Goal: Information Seeking & Learning: Learn about a topic

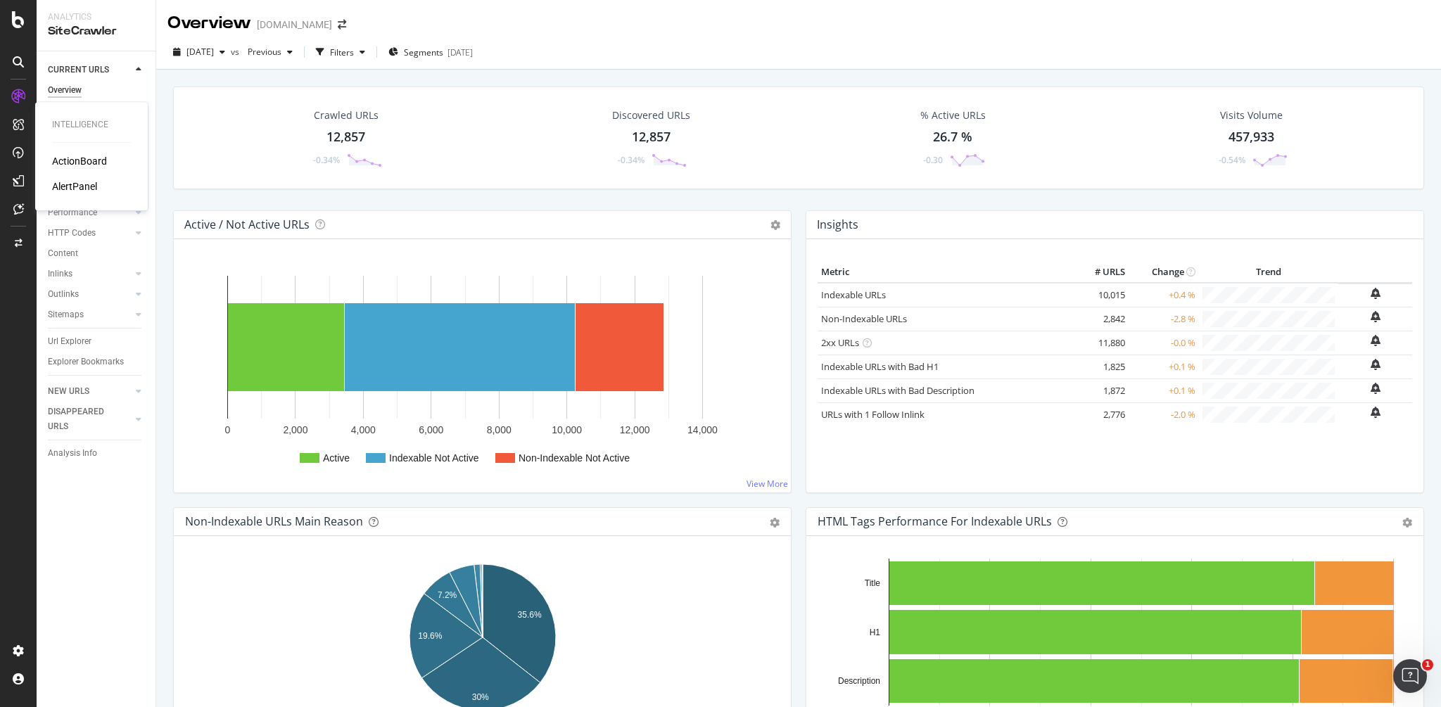
click at [98, 159] on div "ActionBoard" at bounding box center [79, 161] width 55 height 14
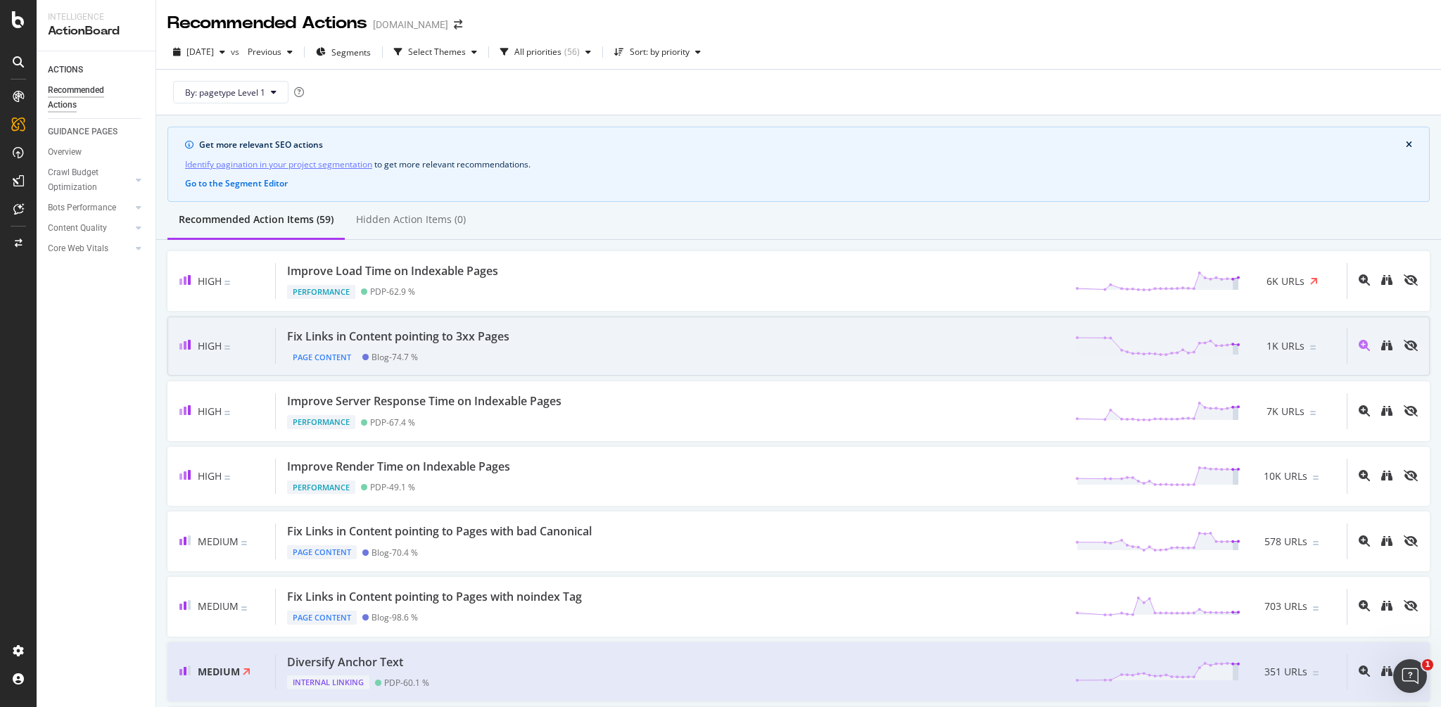
click at [454, 336] on div "Fix Links in Content pointing to 3xx Pages" at bounding box center [398, 337] width 222 height 16
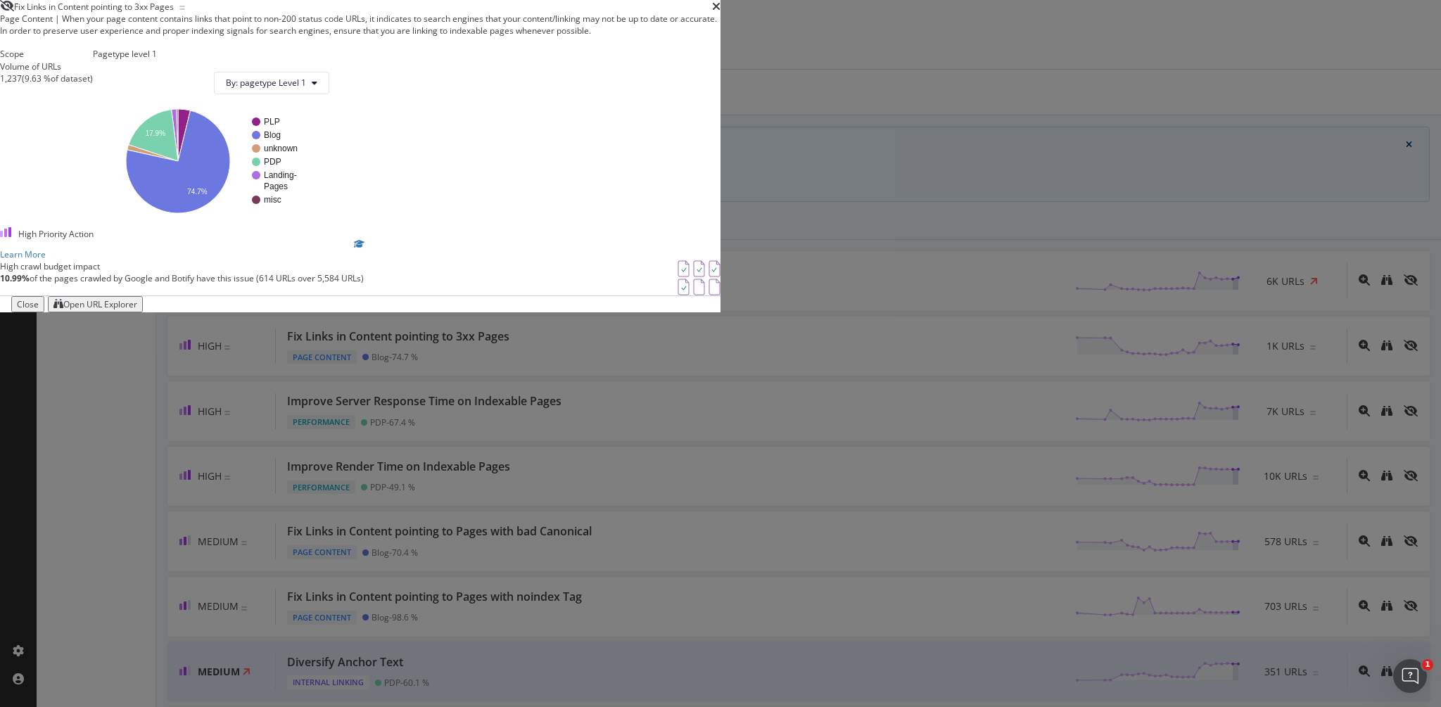
click at [137, 310] on div "Open URL Explorer" at bounding box center [95, 304] width 84 height 12
